Goal: Task Accomplishment & Management: Use online tool/utility

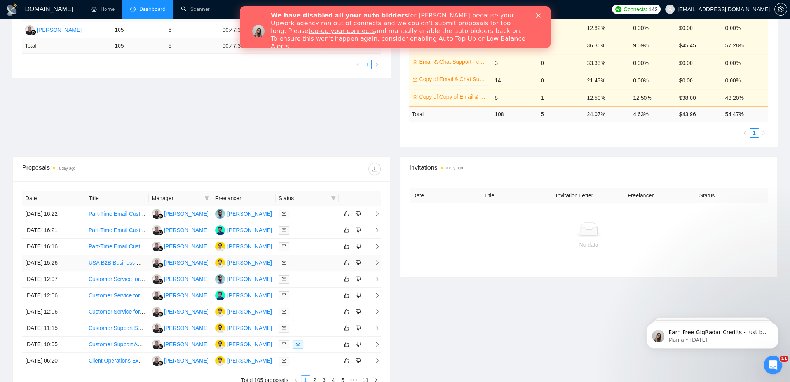
scroll to position [247, 0]
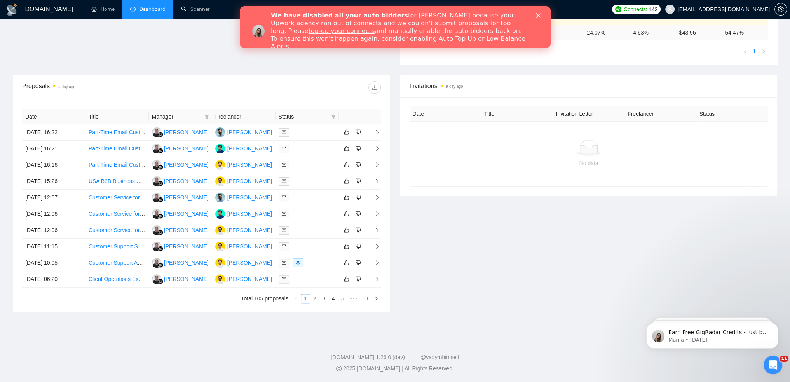
click at [541, 10] on div "We have disabled all your auto bidders for [PERSON_NAME] because your Upwork ag…" at bounding box center [394, 31] width 311 height 44
click at [541, 15] on div "Close" at bounding box center [539, 15] width 8 height 5
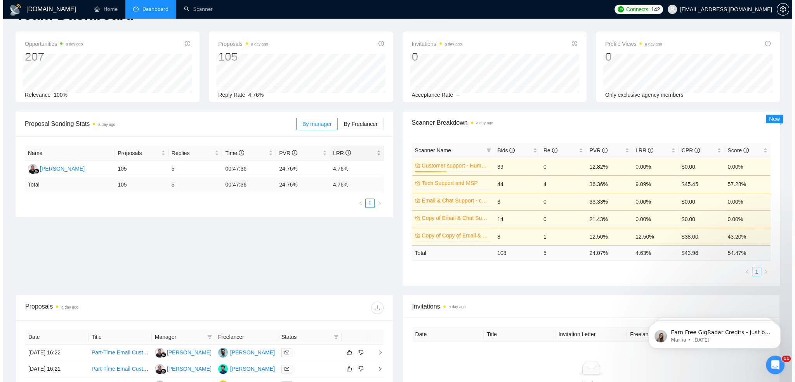
scroll to position [0, 0]
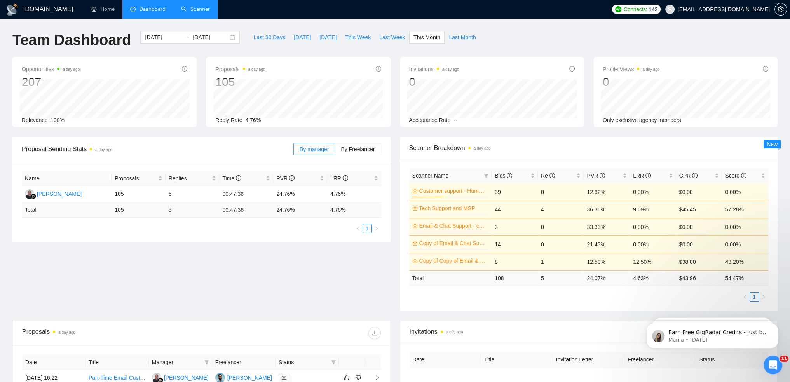
click at [202, 8] on link "Scanner" at bounding box center [195, 9] width 29 height 7
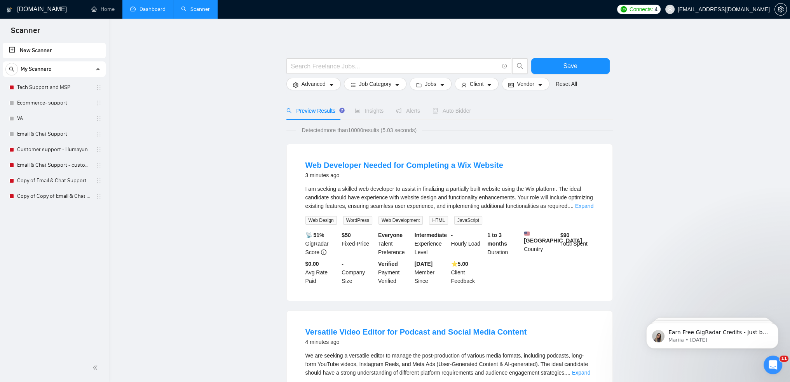
click at [154, 7] on link "Dashboard" at bounding box center [147, 9] width 35 height 7
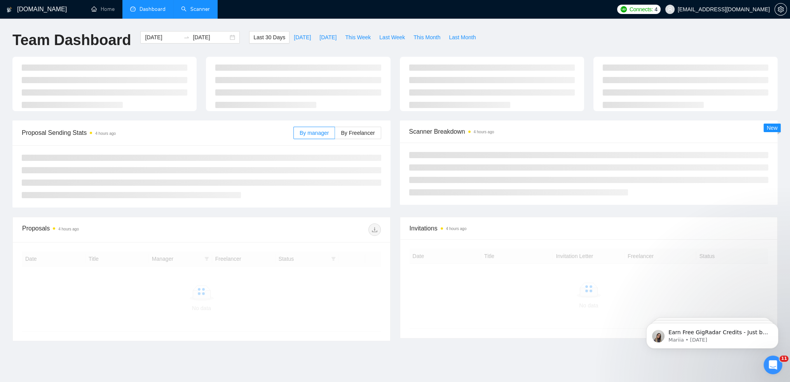
click at [190, 7] on link "Scanner" at bounding box center [195, 9] width 29 height 7
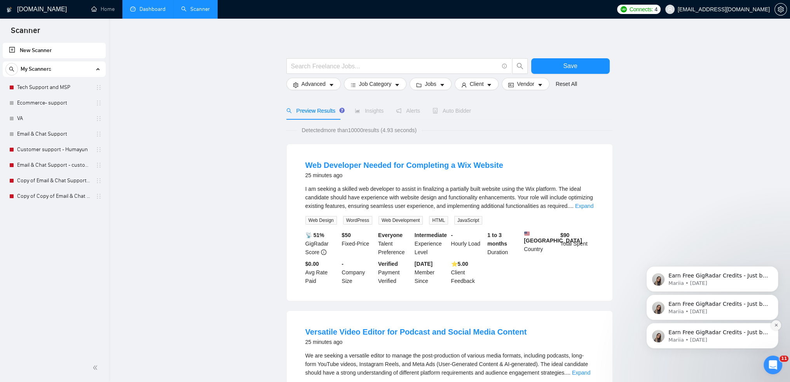
click at [776, 325] on icon "Dismiss notification" at bounding box center [775, 325] width 3 height 3
click at [776, 326] on icon "Dismiss notification" at bounding box center [776, 325] width 4 height 4
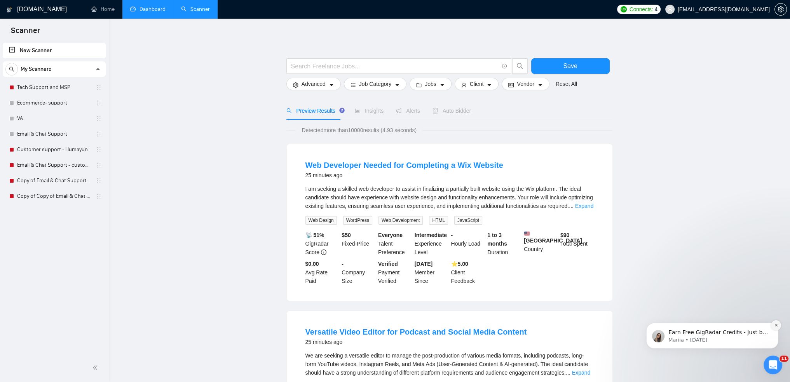
click at [775, 324] on icon "Dismiss notification" at bounding box center [776, 325] width 4 height 4
